Goal: Task Accomplishment & Management: Manage account settings

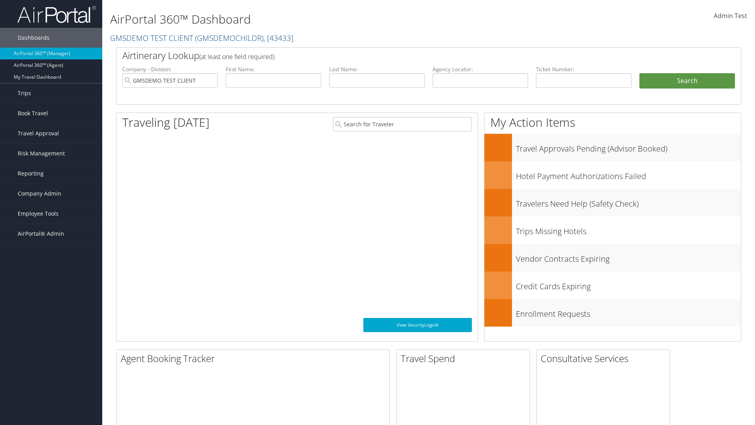
click at [51, 194] on span "Company Admin" at bounding box center [40, 194] width 44 height 20
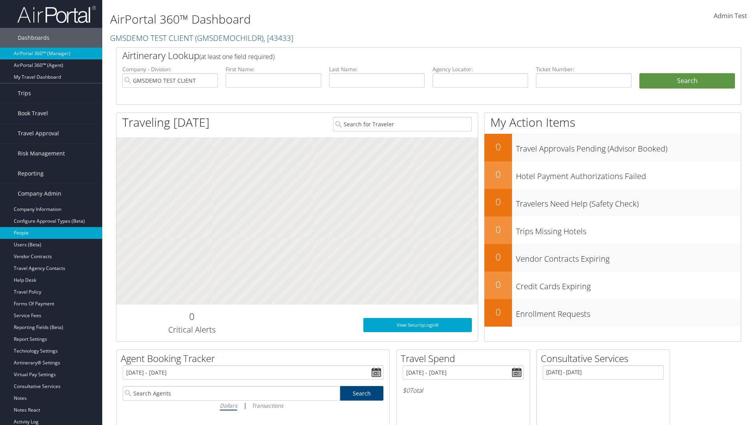
click at [51, 233] on link "People" at bounding box center [51, 233] width 102 height 12
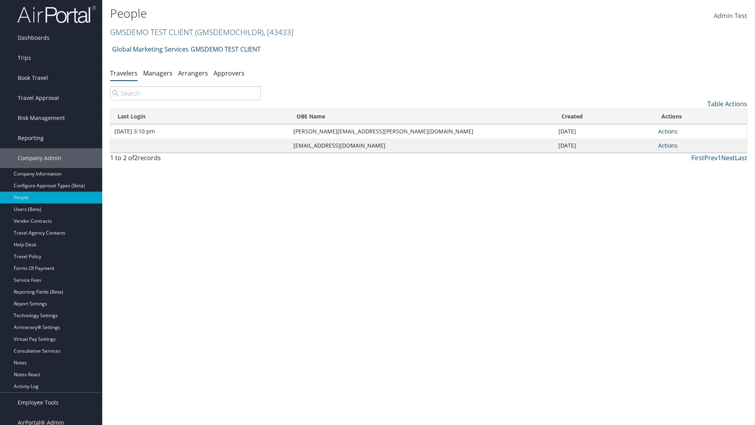
click at [185, 93] on input "search" at bounding box center [185, 93] width 151 height 14
type input "Jan 27, 2020 3:10 pm"
